Goal: Task Accomplishment & Management: Manage account settings

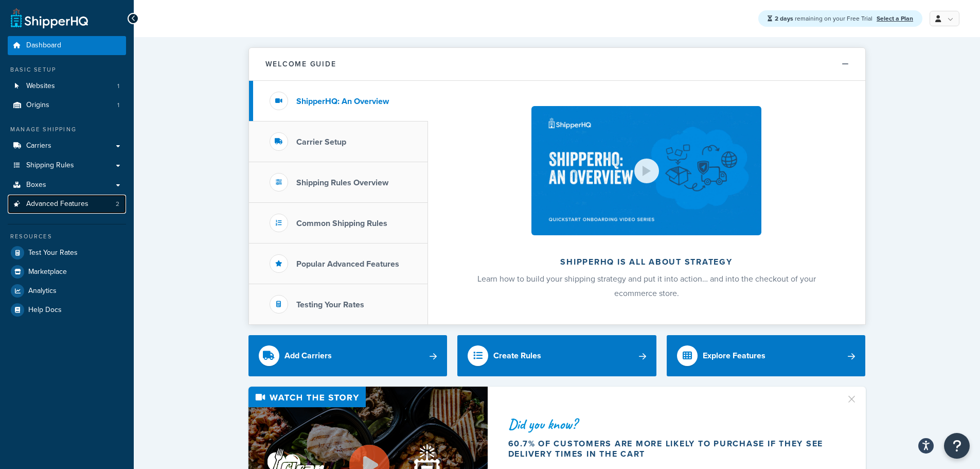
click at [63, 204] on span "Advanced Features" at bounding box center [57, 204] width 62 height 9
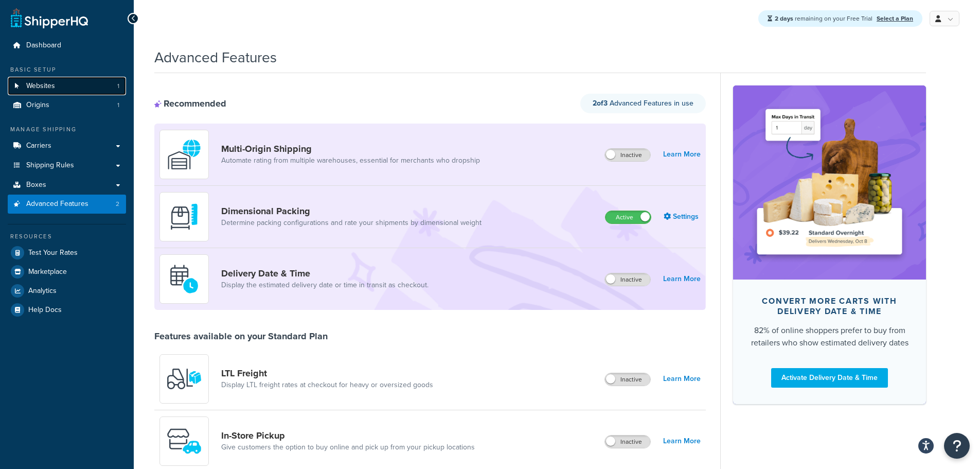
click at [41, 89] on span "Websites" at bounding box center [40, 86] width 29 height 9
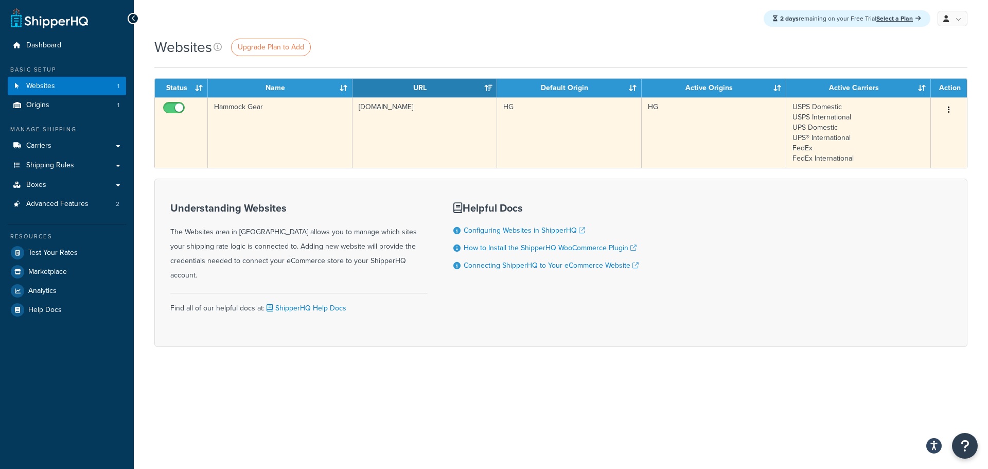
click at [948, 109] on icon "button" at bounding box center [949, 109] width 2 height 7
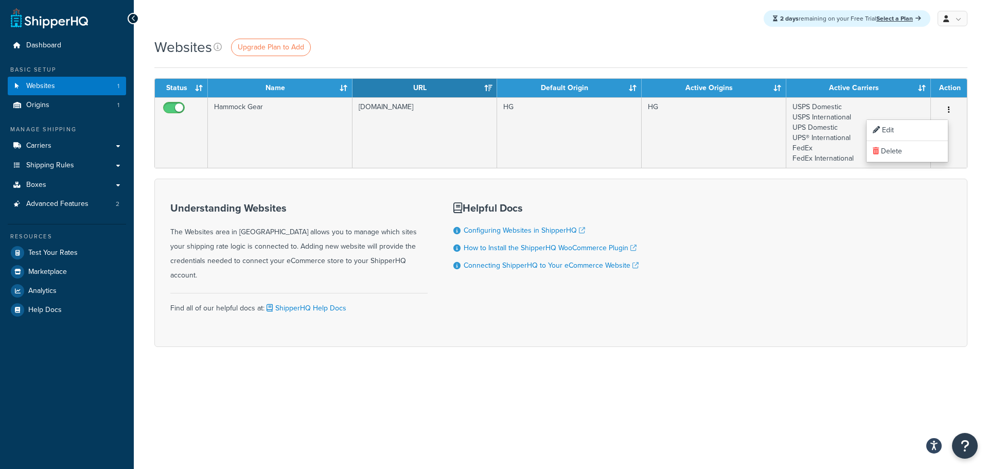
click at [717, 270] on div "Understanding Websites The Websites area in ShipperHQ allows you to manage whic…" at bounding box center [560, 263] width 813 height 168
click at [54, 165] on span "Shipping Rules" at bounding box center [50, 165] width 48 height 9
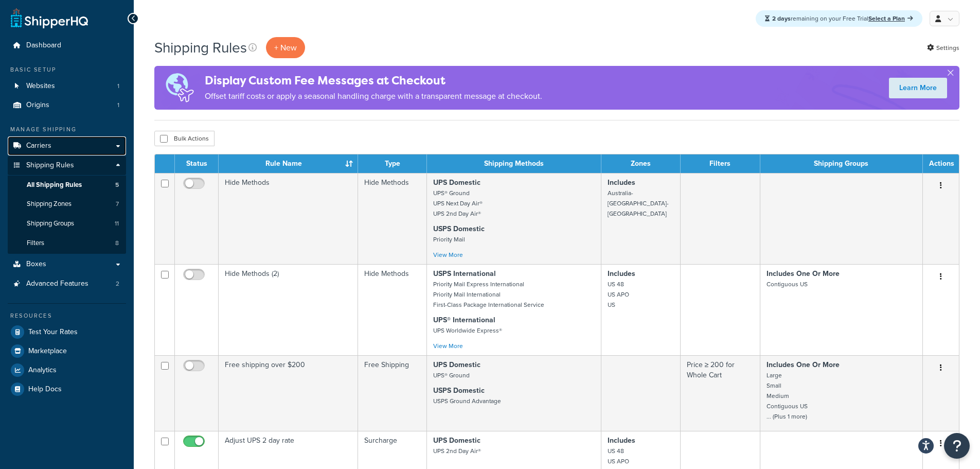
click at [44, 143] on span "Carriers" at bounding box center [38, 146] width 25 height 9
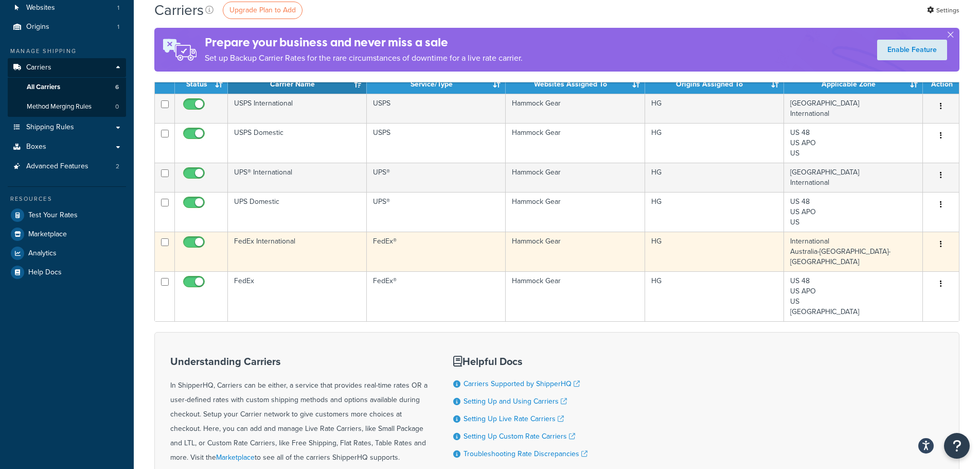
scroll to position [103, 0]
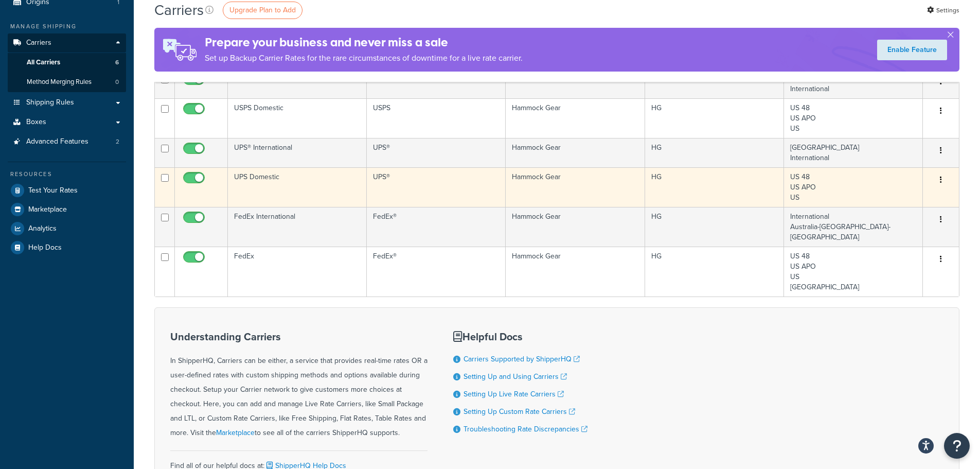
click at [942, 180] on button "button" at bounding box center [941, 180] width 14 height 16
click at [893, 200] on link "Edit" at bounding box center [899, 200] width 81 height 21
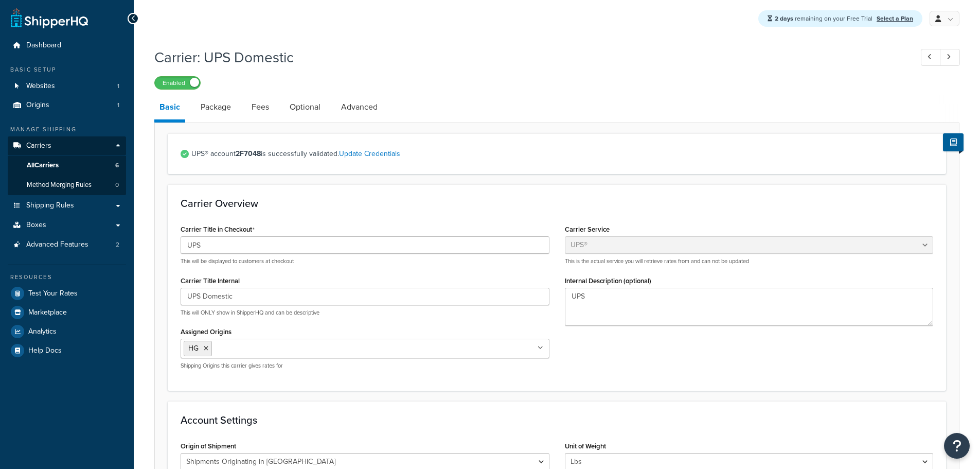
select select "ups"
select select "us"
click at [267, 111] on link "Fees" at bounding box center [260, 107] width 28 height 25
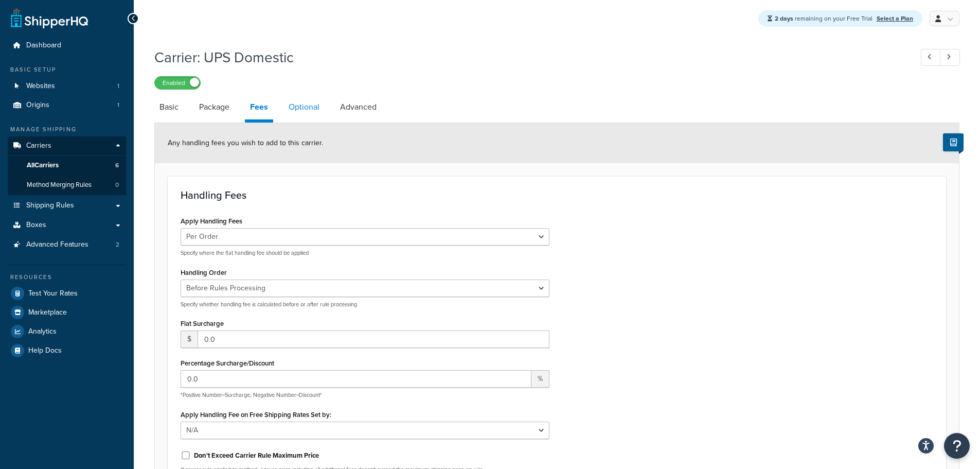
click at [298, 107] on link "Optional" at bounding box center [304, 107] width 41 height 25
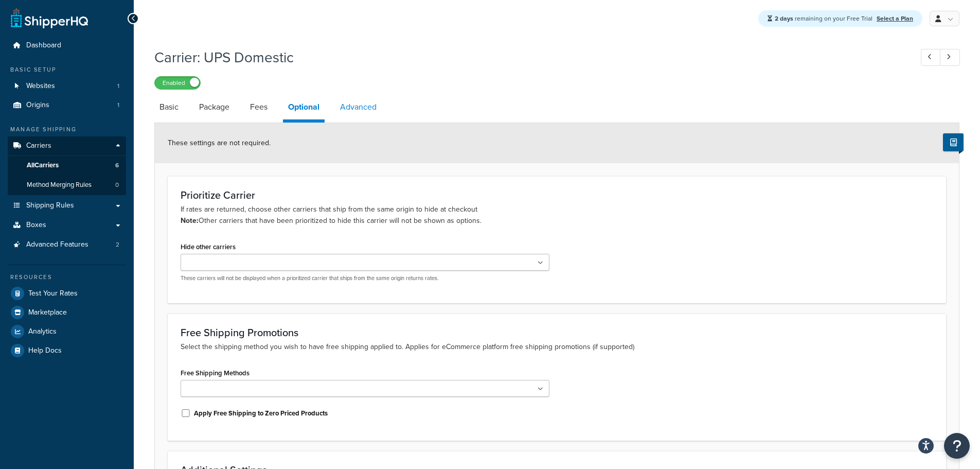
click at [356, 104] on link "Advanced" at bounding box center [358, 107] width 47 height 25
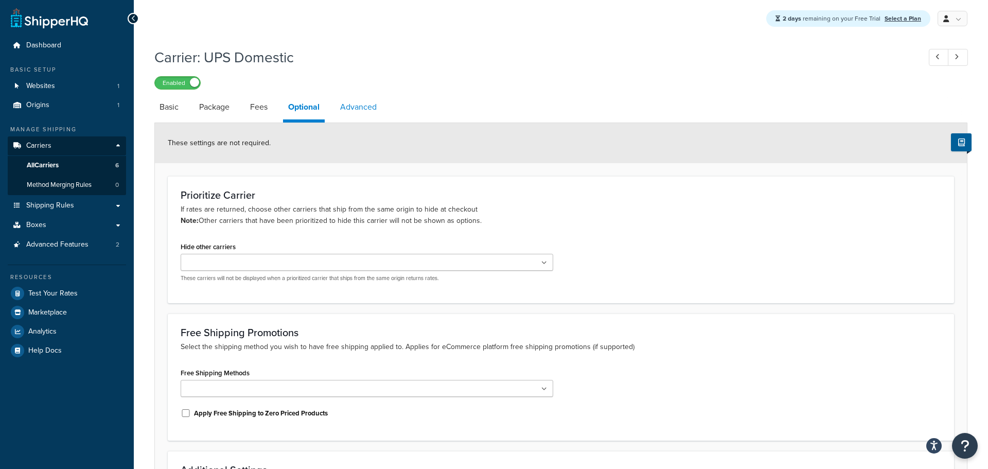
select select "false"
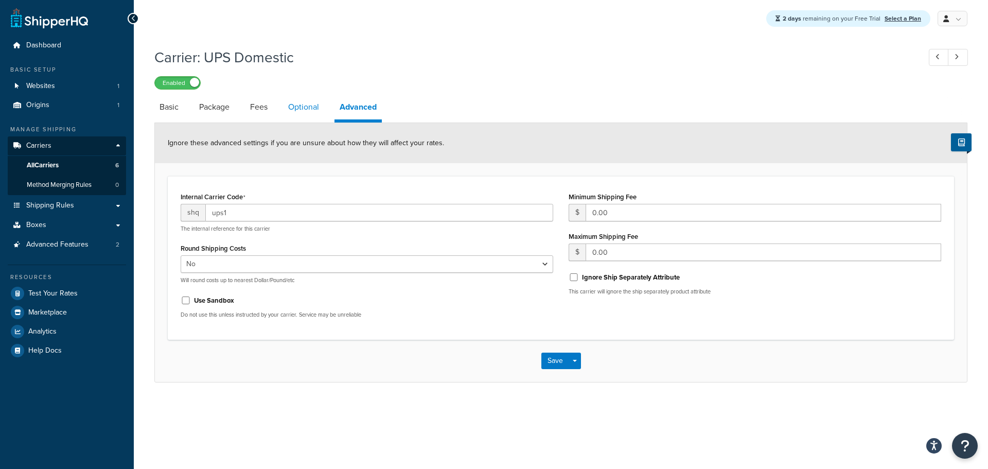
click at [306, 110] on link "Optional" at bounding box center [303, 107] width 41 height 25
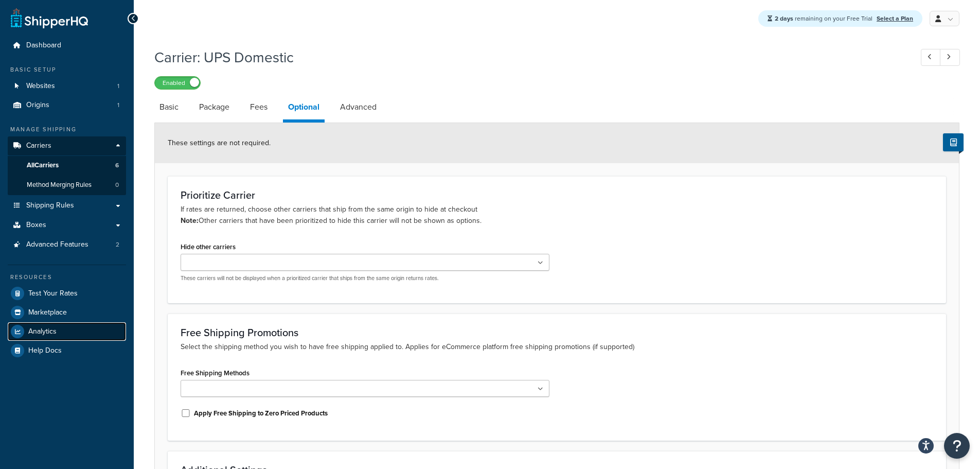
click at [48, 331] on span "Analytics" at bounding box center [42, 331] width 28 height 9
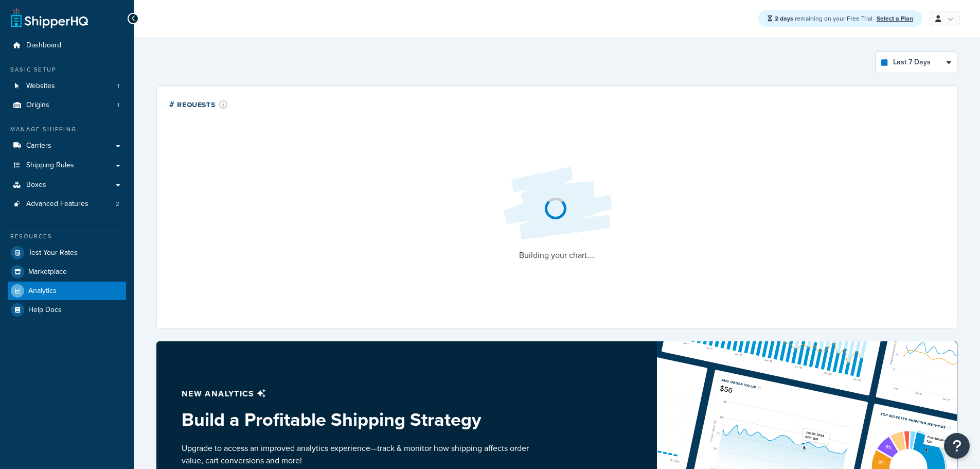
select select "last_7_days"
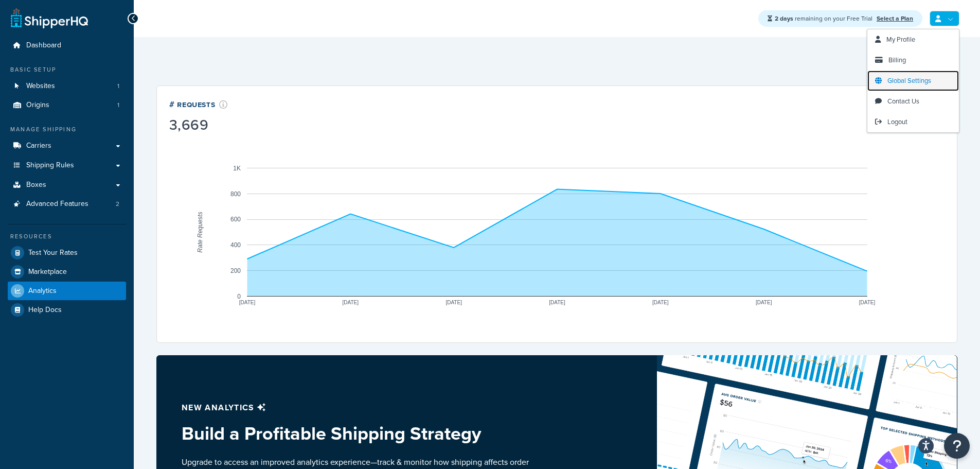
click at [907, 84] on span "Global Settings" at bounding box center [910, 81] width 44 height 10
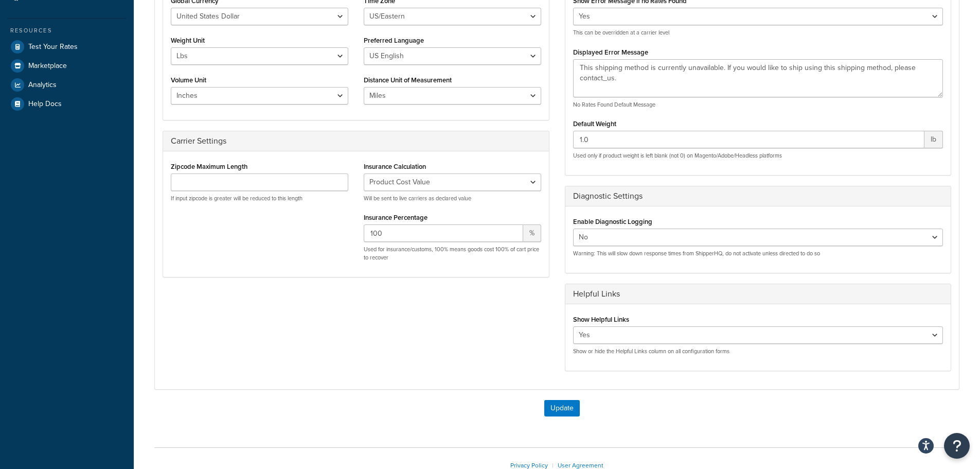
scroll to position [103, 0]
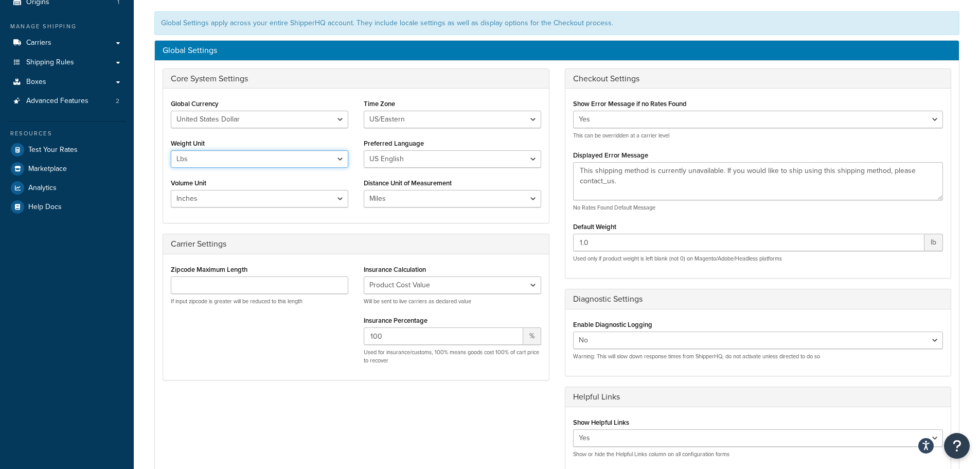
click at [339, 162] on select "Lbs Kgs" at bounding box center [260, 158] width 178 height 17
click at [171, 150] on select "Lbs Kgs" at bounding box center [260, 158] width 178 height 17
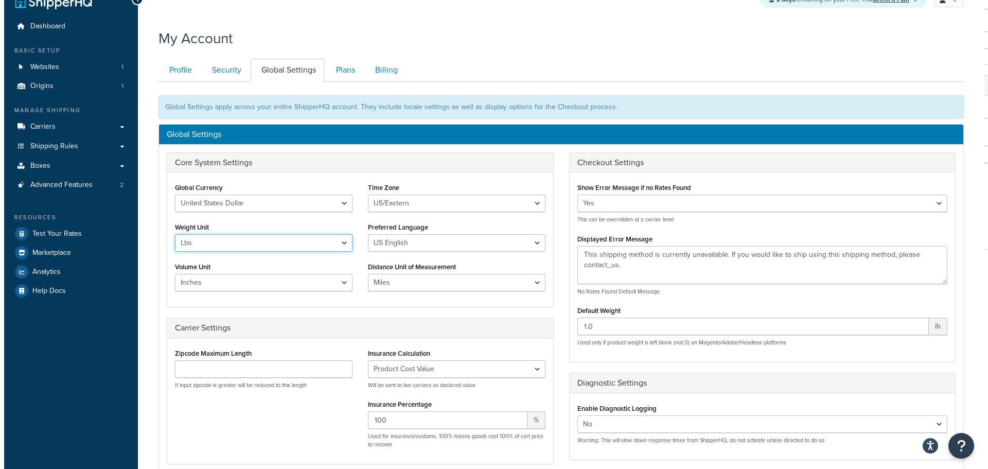
scroll to position [0, 0]
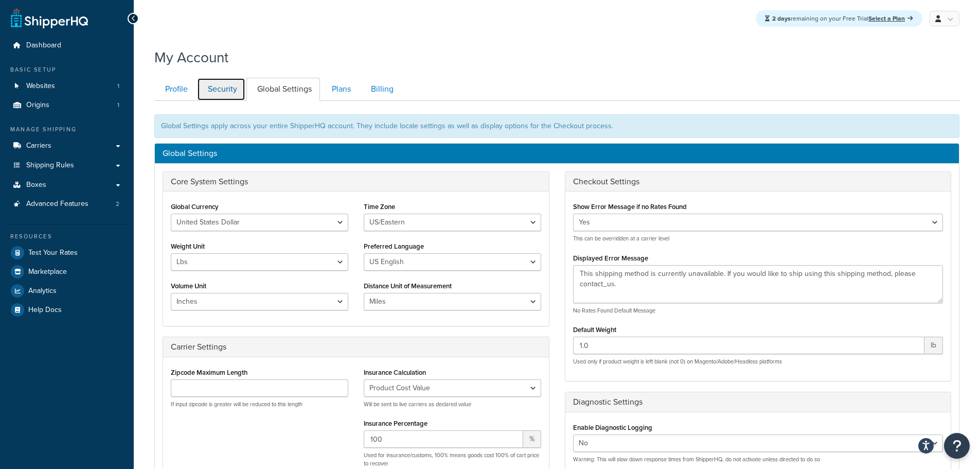
click at [222, 93] on link "Security" at bounding box center [221, 89] width 48 height 23
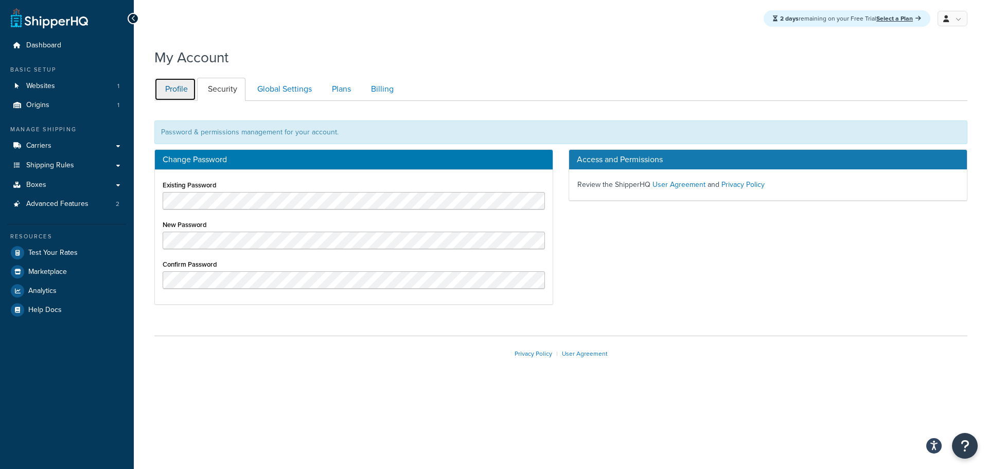
click at [179, 93] on link "Profile" at bounding box center [175, 89] width 42 height 23
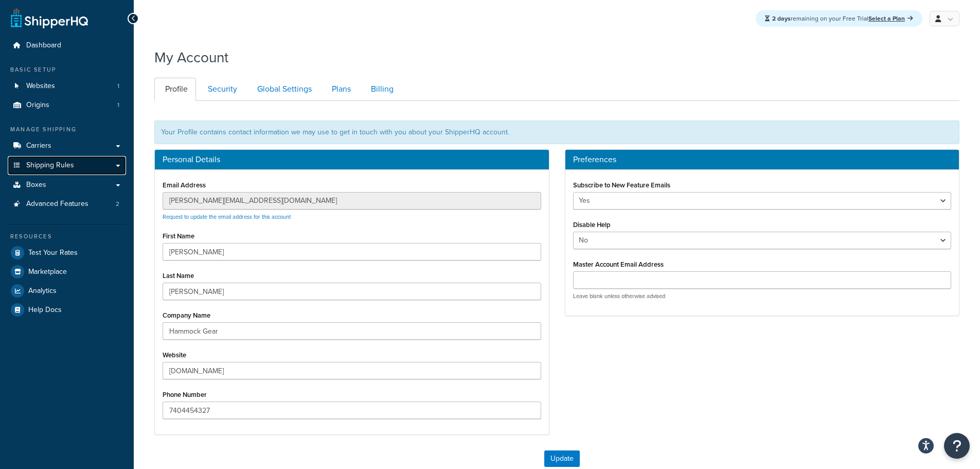
click at [87, 163] on link "Shipping Rules" at bounding box center [67, 165] width 118 height 19
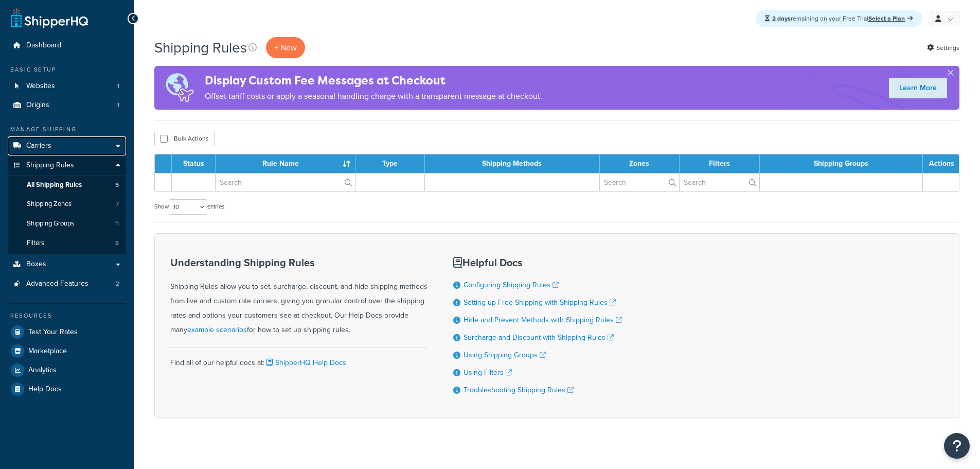
click at [47, 146] on span "Carriers" at bounding box center [38, 146] width 25 height 9
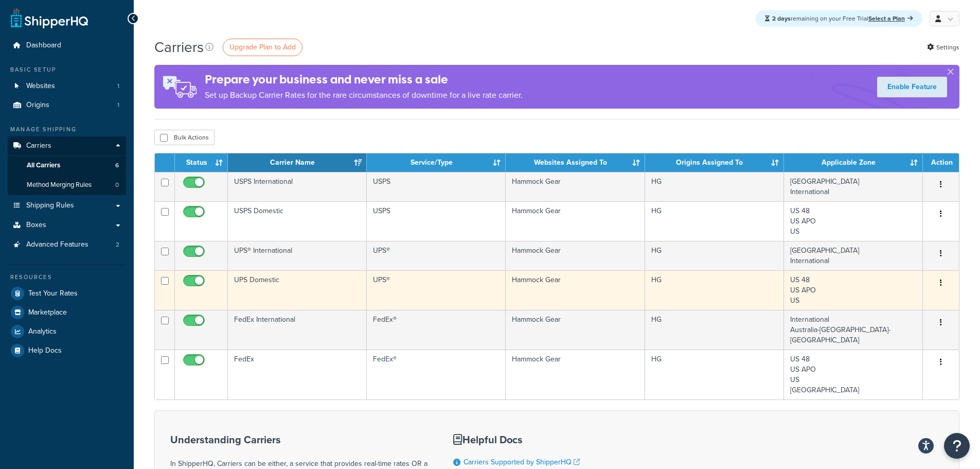
click at [259, 281] on td "UPS Domestic" at bounding box center [297, 290] width 139 height 40
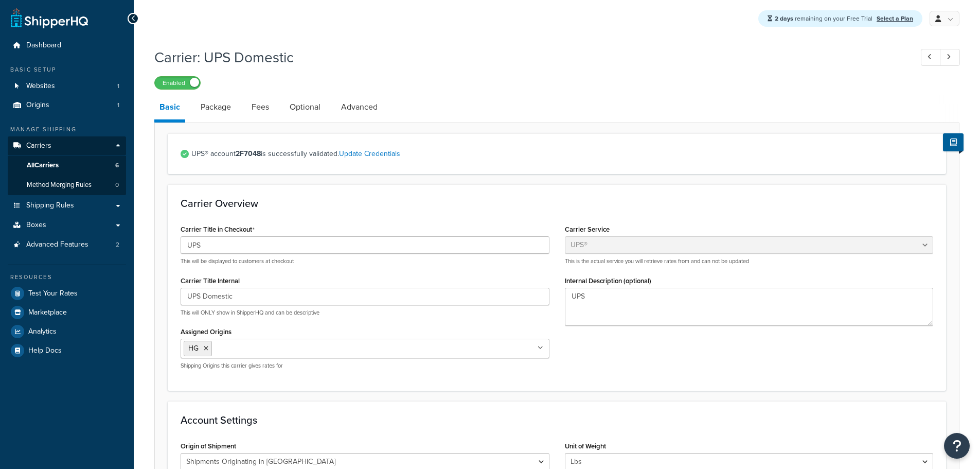
select select "ups"
select select "us"
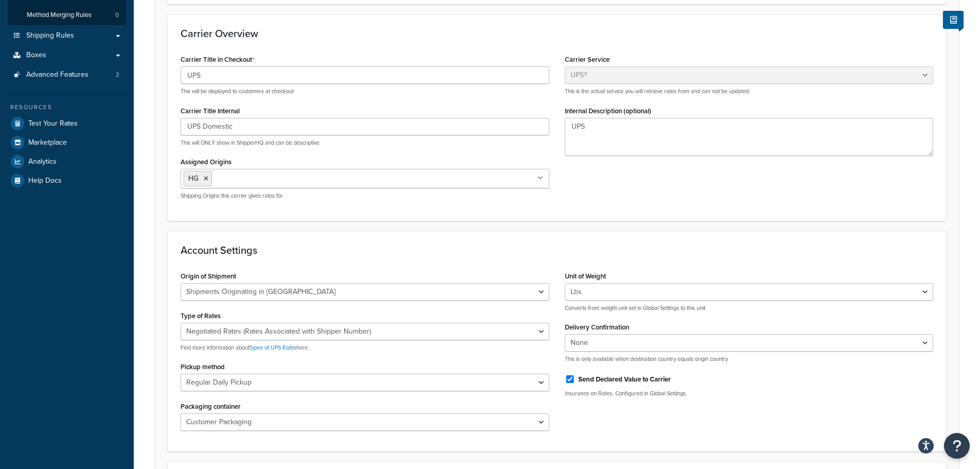
scroll to position [206, 0]
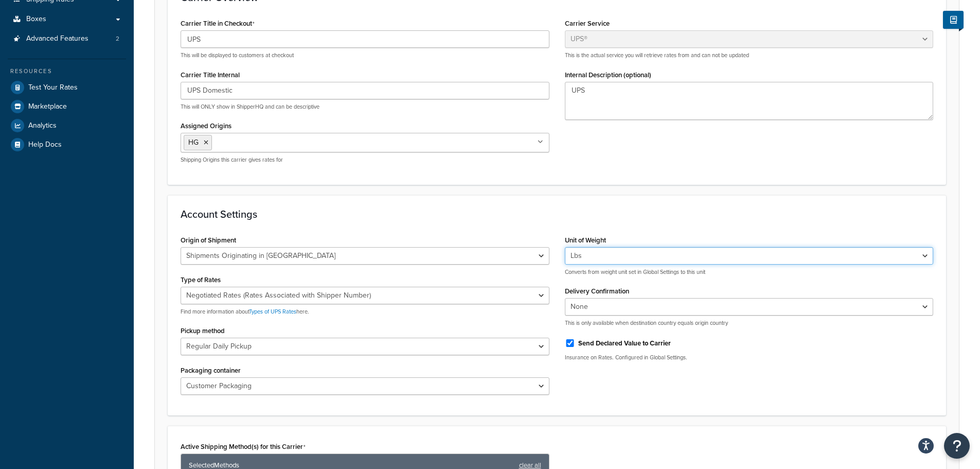
click at [622, 258] on select "Lbs Kgs Convert LBS to KG" at bounding box center [749, 255] width 369 height 17
click at [648, 213] on h3 "Account Settings" at bounding box center [557, 213] width 753 height 11
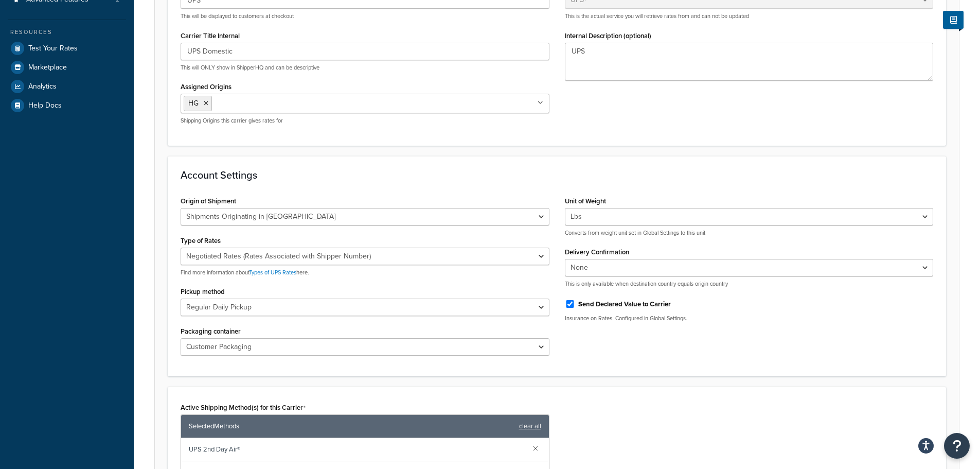
scroll to position [0, 0]
